Goal: Information Seeking & Learning: Learn about a topic

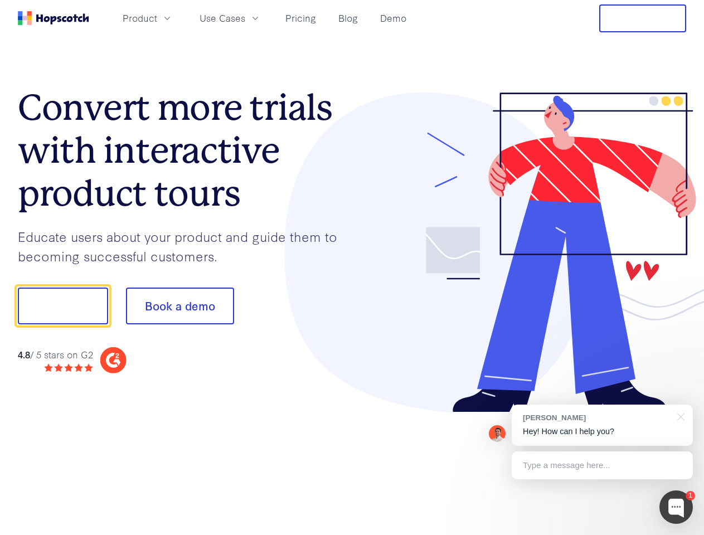
click at [352, 267] on div at bounding box center [519, 252] width 334 height 320
click at [157, 18] on span "Product" at bounding box center [140, 18] width 35 height 14
click at [245, 18] on span "Use Cases" at bounding box center [222, 18] width 46 height 14
click at [642, 18] on button "Free Trial" at bounding box center [642, 18] width 87 height 28
click at [62, 306] on button "Show me!" at bounding box center [63, 305] width 90 height 37
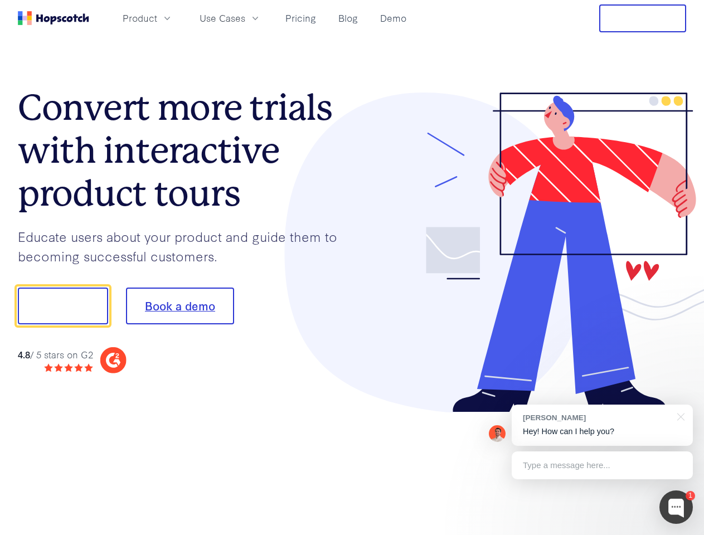
click at [179, 306] on button "Book a demo" at bounding box center [180, 305] width 108 height 37
click at [676, 507] on div at bounding box center [675, 506] width 33 height 33
click at [602, 425] on div "[PERSON_NAME] Hey! How can I help you?" at bounding box center [601, 424] width 181 height 41
click at [679, 416] on div at bounding box center [588, 305] width 209 height 372
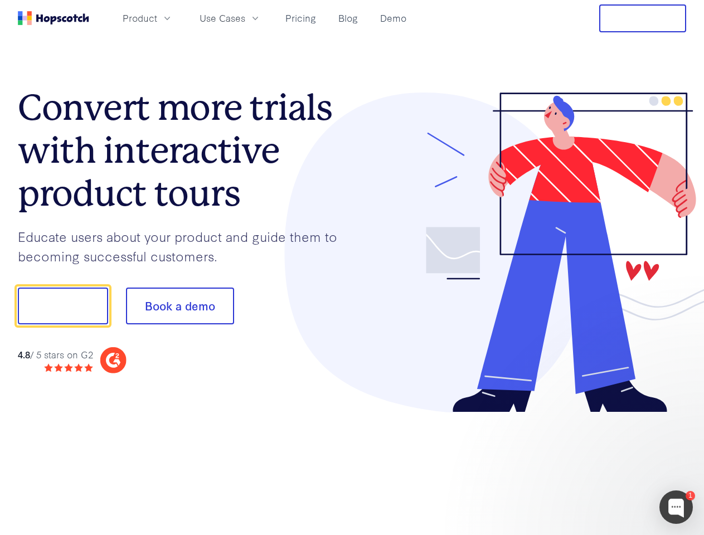
click at [602, 465] on div at bounding box center [588, 379] width 209 height 222
